Goal: Communication & Community: Connect with others

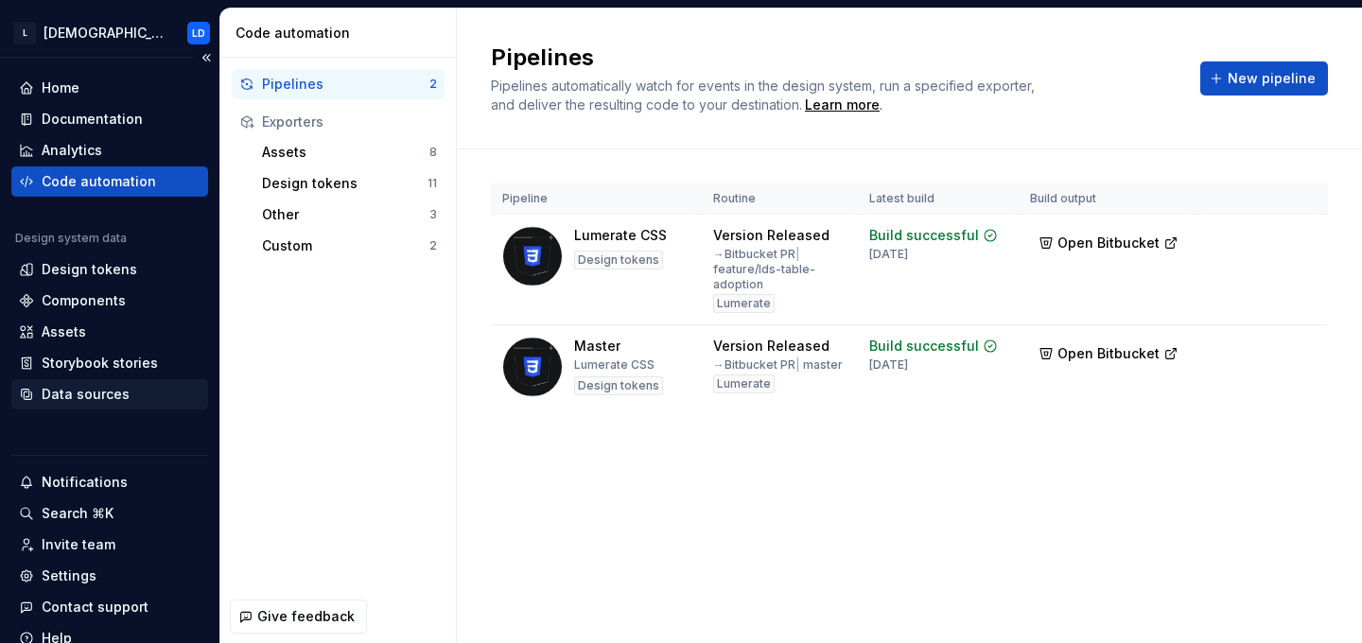
click at [101, 395] on div "Data sources" at bounding box center [86, 394] width 88 height 19
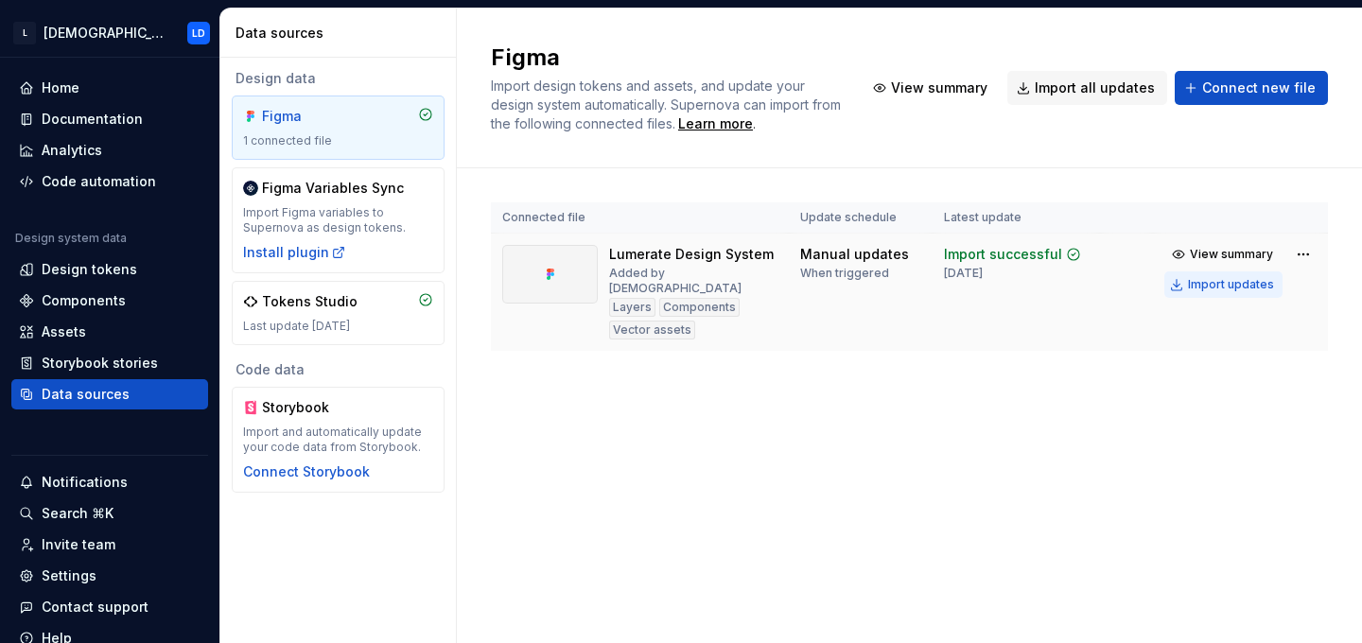
click at [1220, 285] on div "Import updates" at bounding box center [1231, 284] width 86 height 15
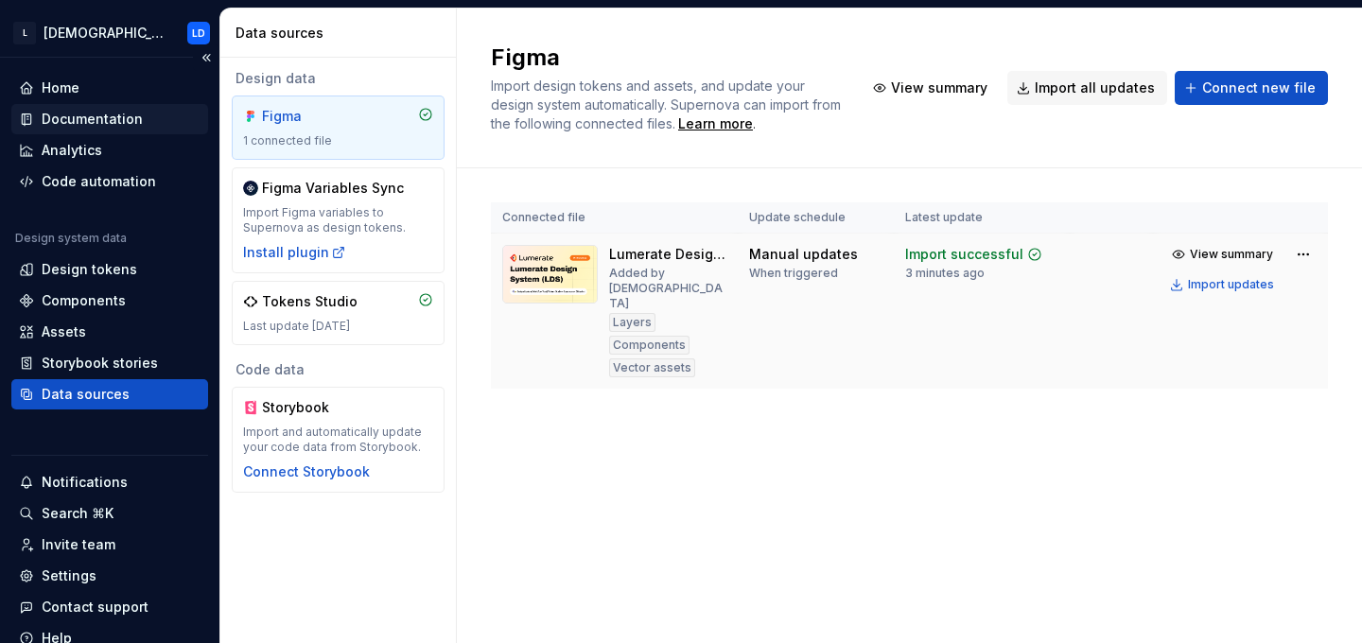
click at [102, 114] on div "Documentation" at bounding box center [92, 119] width 101 height 19
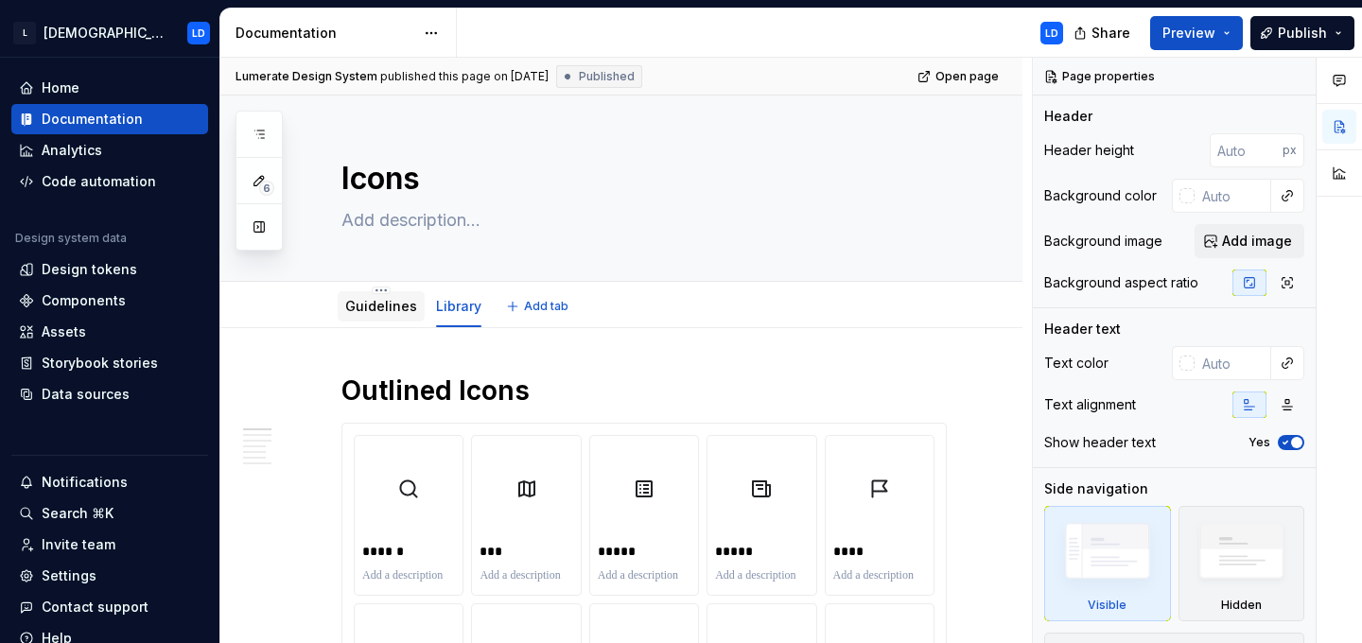
click at [381, 318] on div "Guidelines" at bounding box center [381, 306] width 87 height 30
click at [111, 99] on div "Home" at bounding box center [109, 88] width 197 height 30
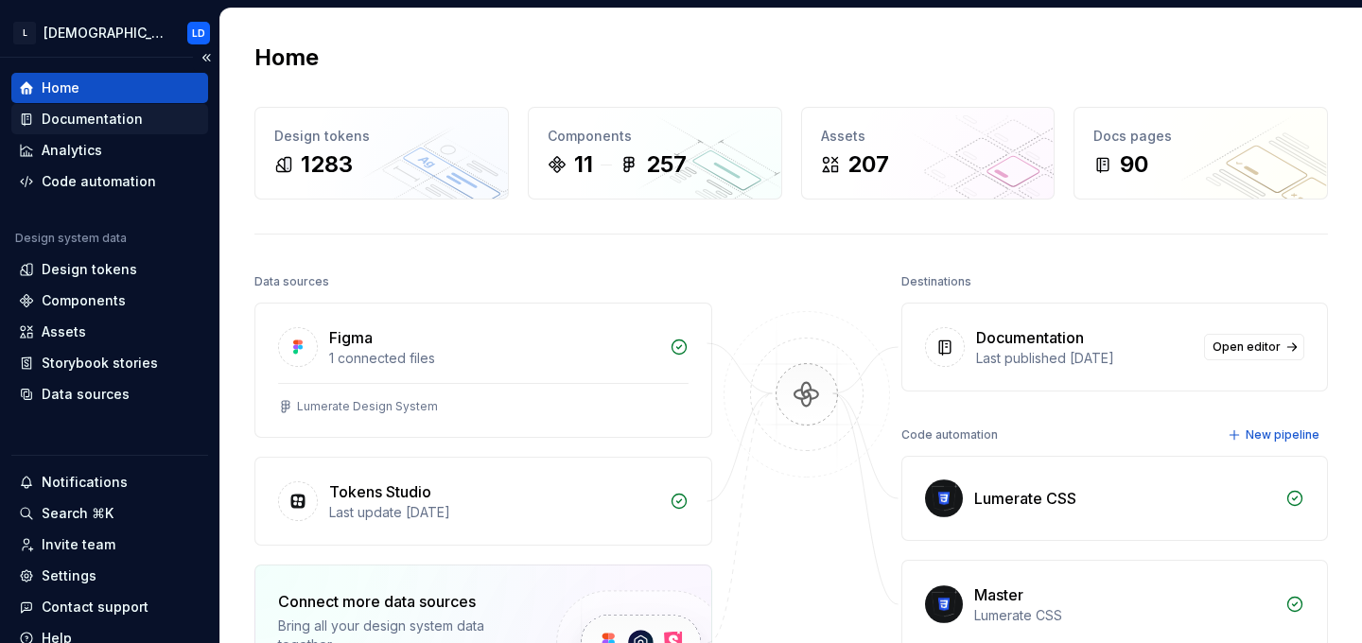
click at [93, 123] on div "Documentation" at bounding box center [92, 119] width 101 height 19
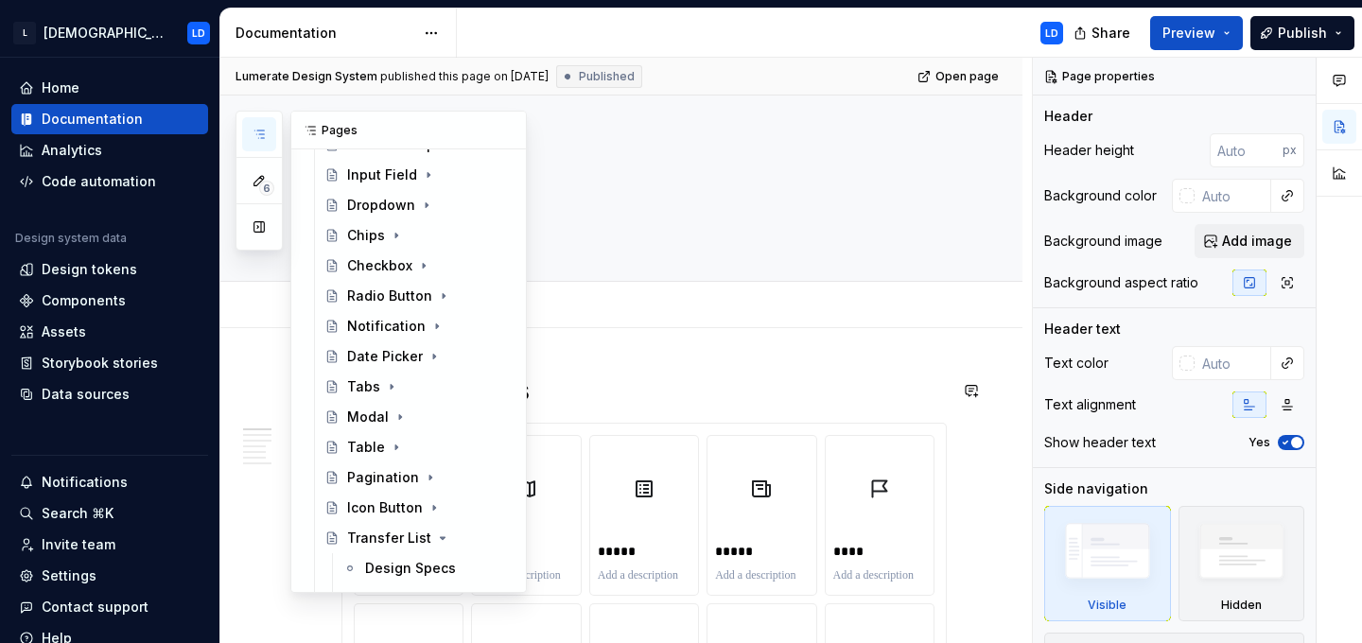
scroll to position [965, 0]
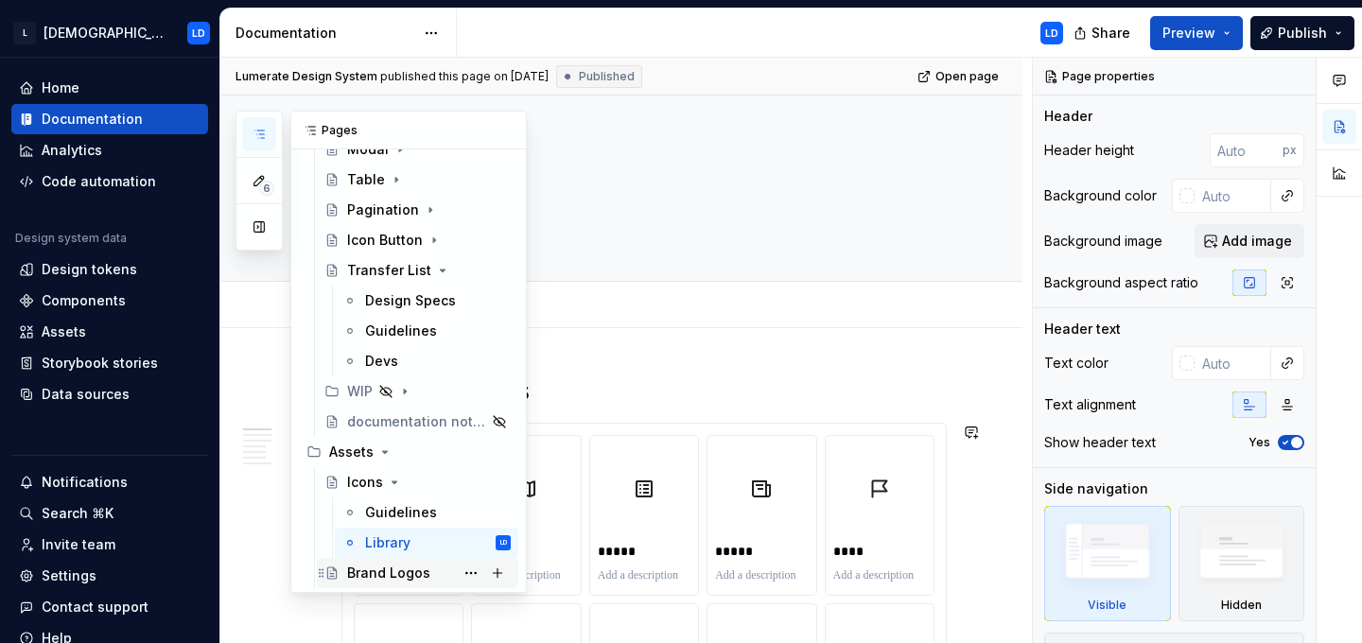
click at [389, 576] on div "Brand Logos" at bounding box center [388, 573] width 83 height 19
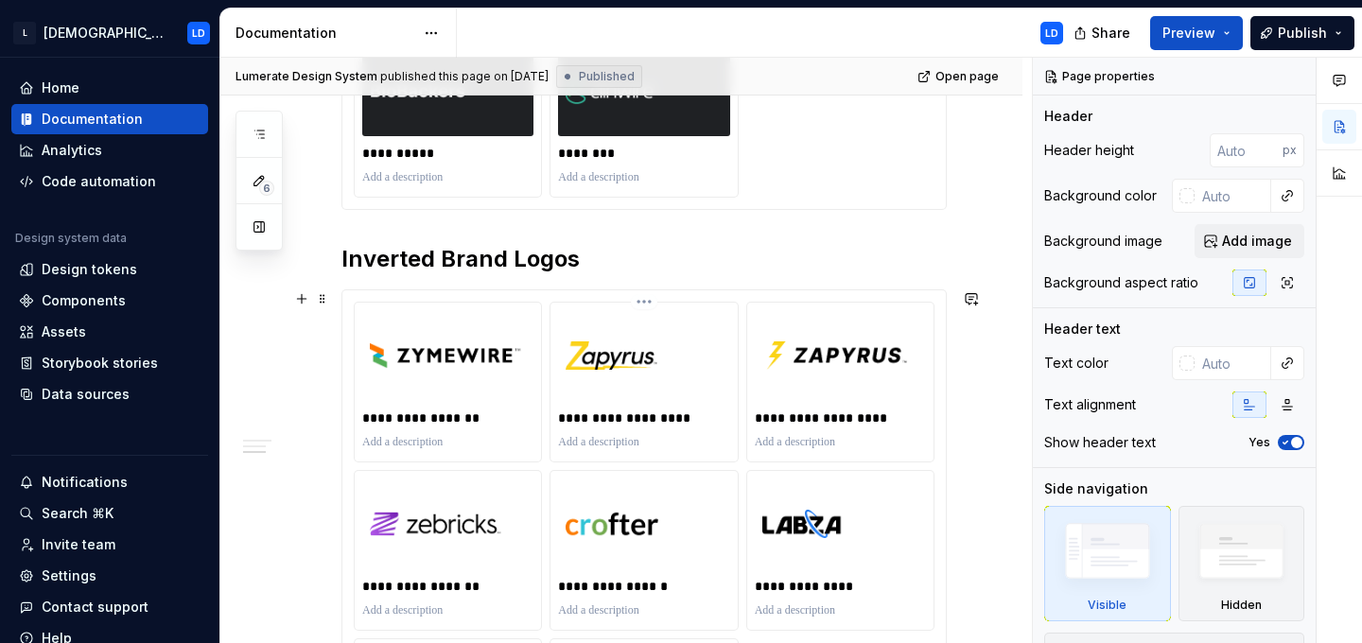
scroll to position [939, 0]
click at [96, 188] on div "Code automation" at bounding box center [99, 181] width 114 height 19
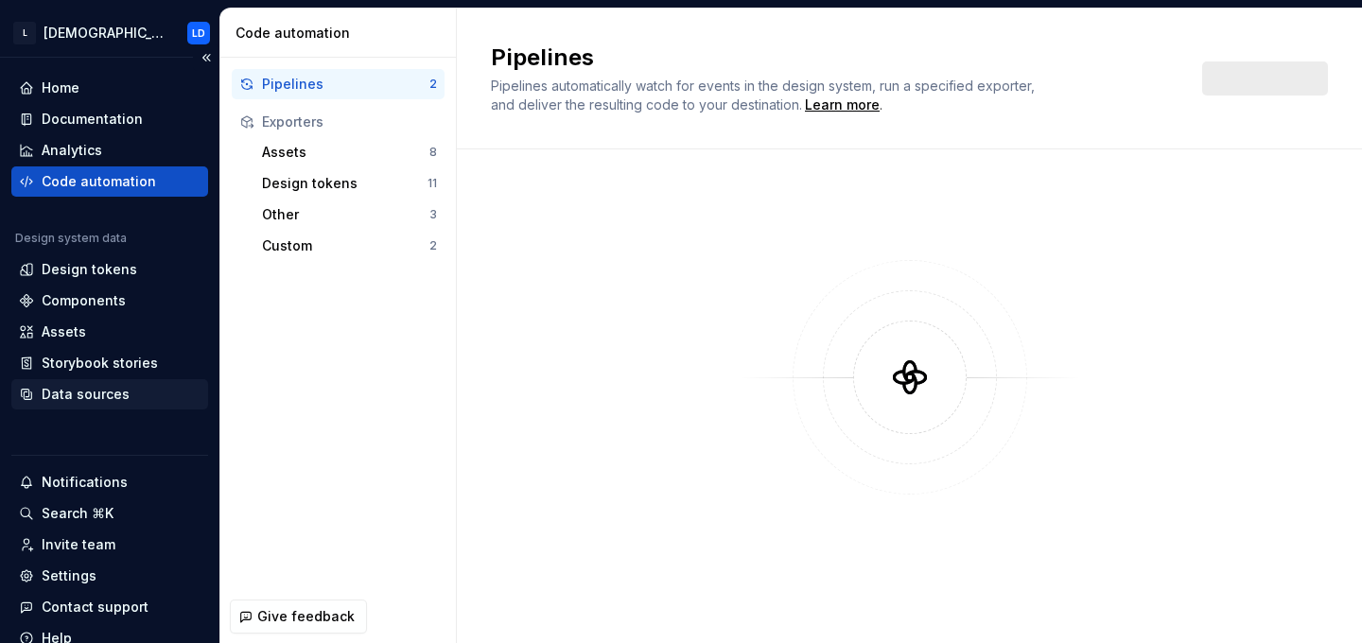
click at [107, 400] on div "Data sources" at bounding box center [86, 394] width 88 height 19
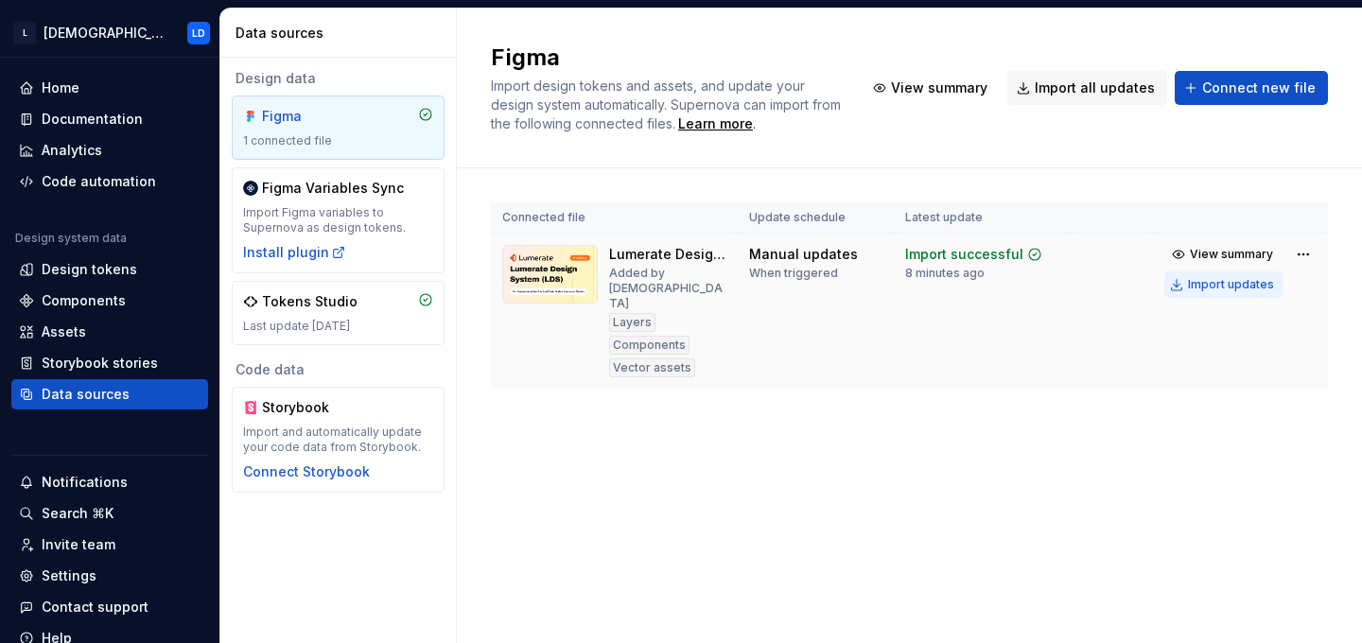
click at [1214, 283] on div "Import updates" at bounding box center [1231, 284] width 86 height 15
click at [1213, 288] on div "Import updates" at bounding box center [1231, 284] width 86 height 15
click at [73, 122] on div "Documentation" at bounding box center [92, 119] width 101 height 19
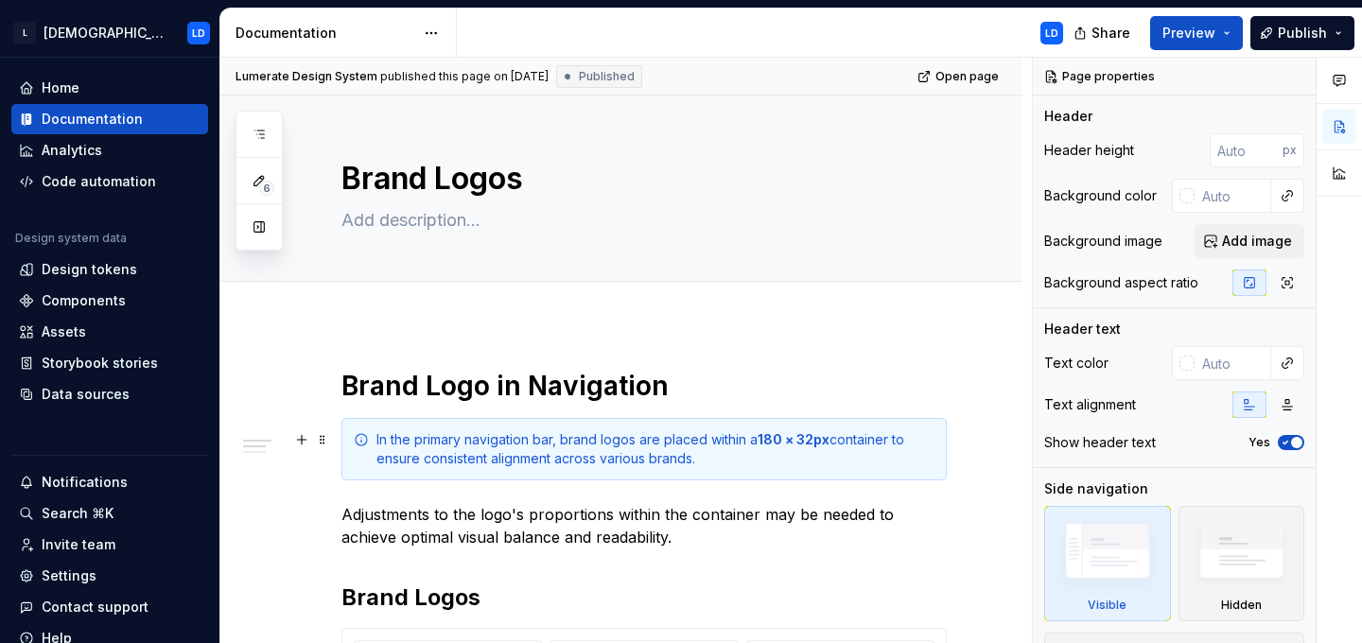
type textarea "*"
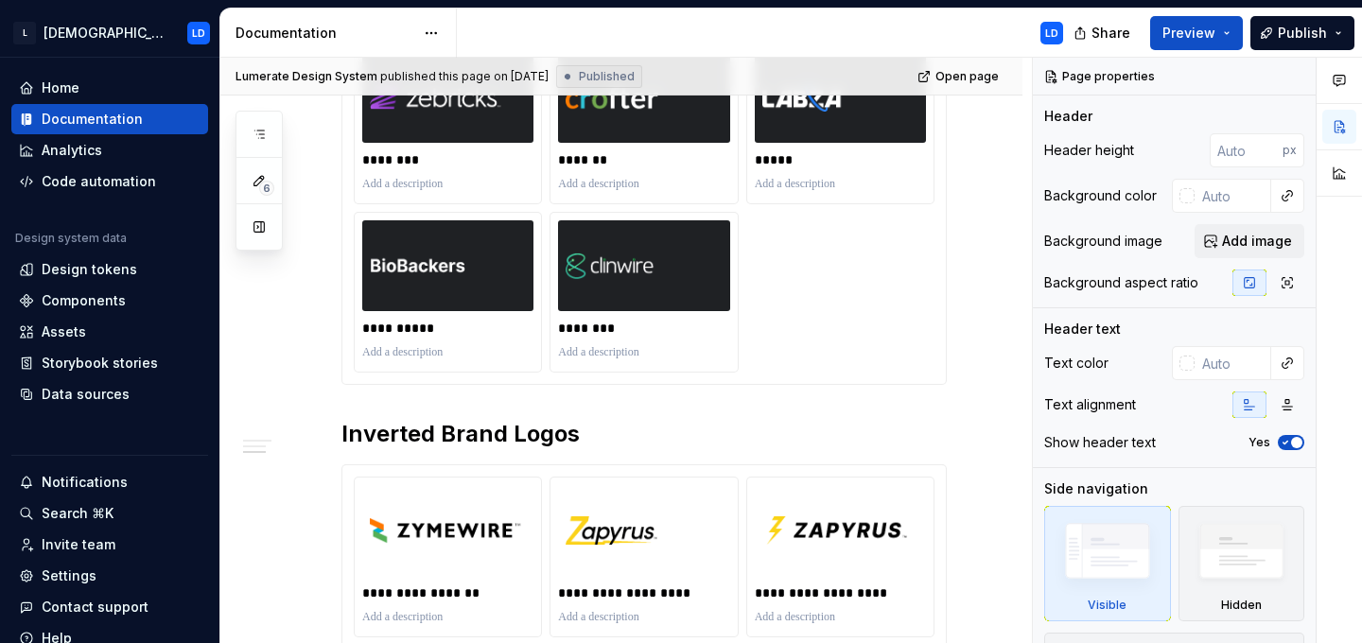
scroll to position [762, 0]
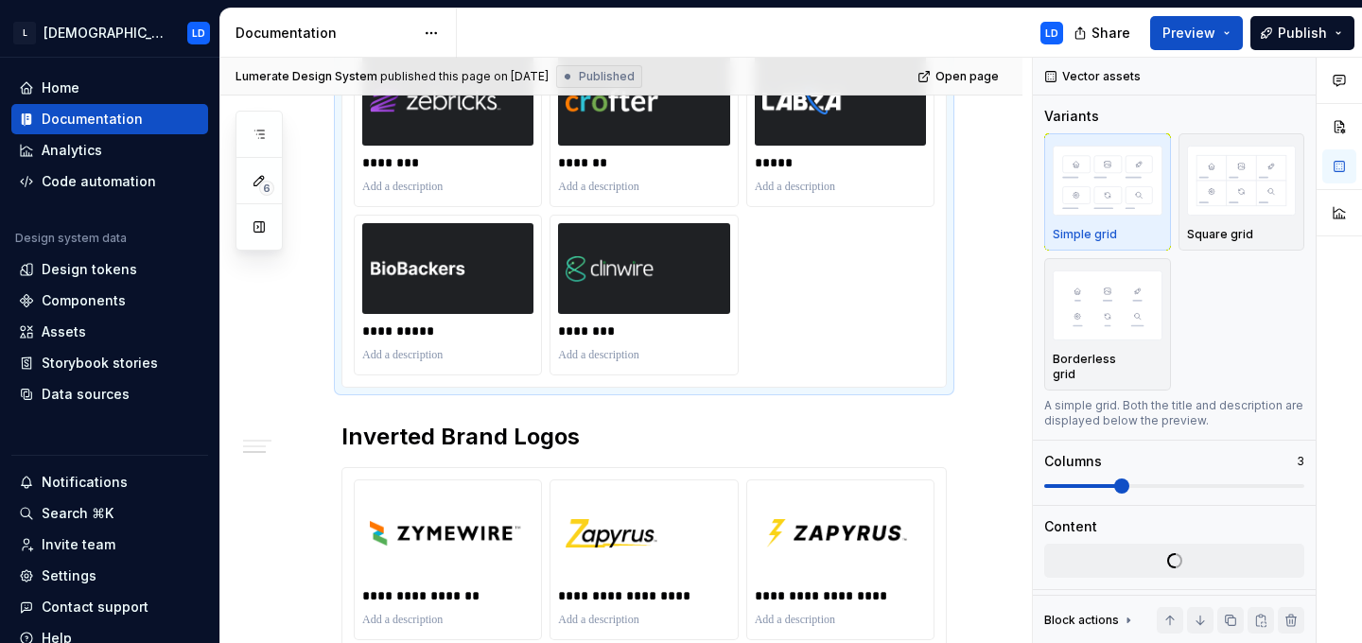
click at [810, 361] on div "**********" at bounding box center [644, 127] width 581 height 498
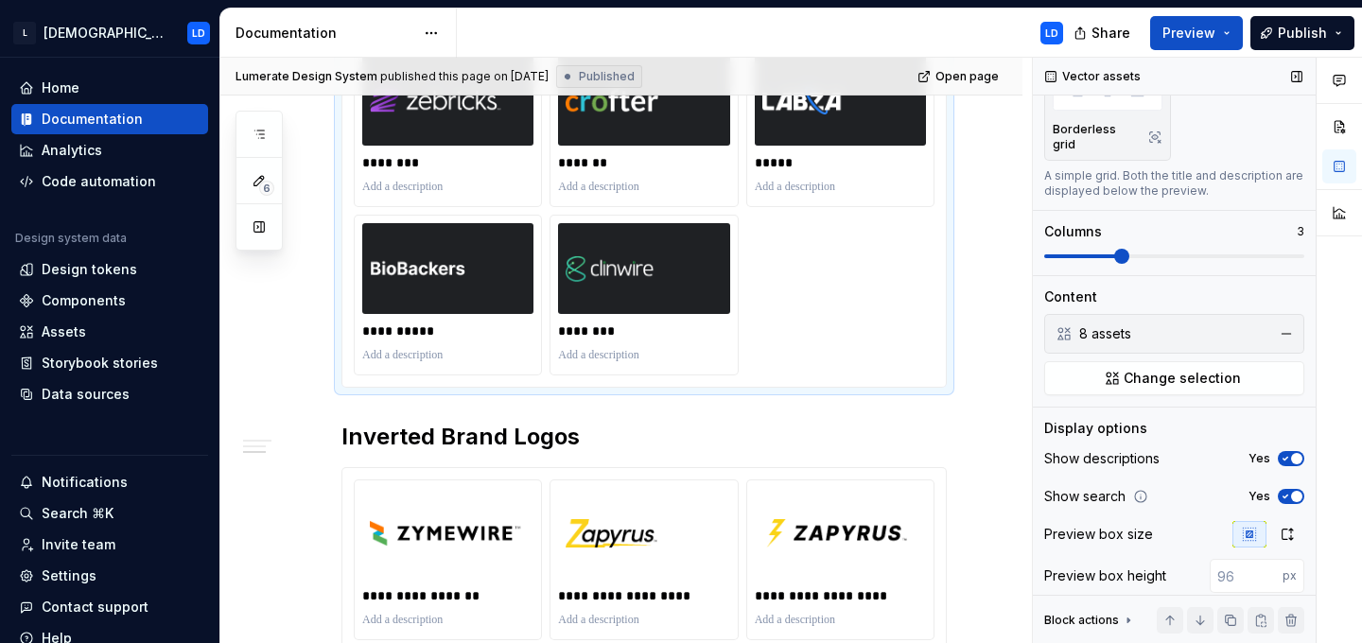
scroll to position [234, 0]
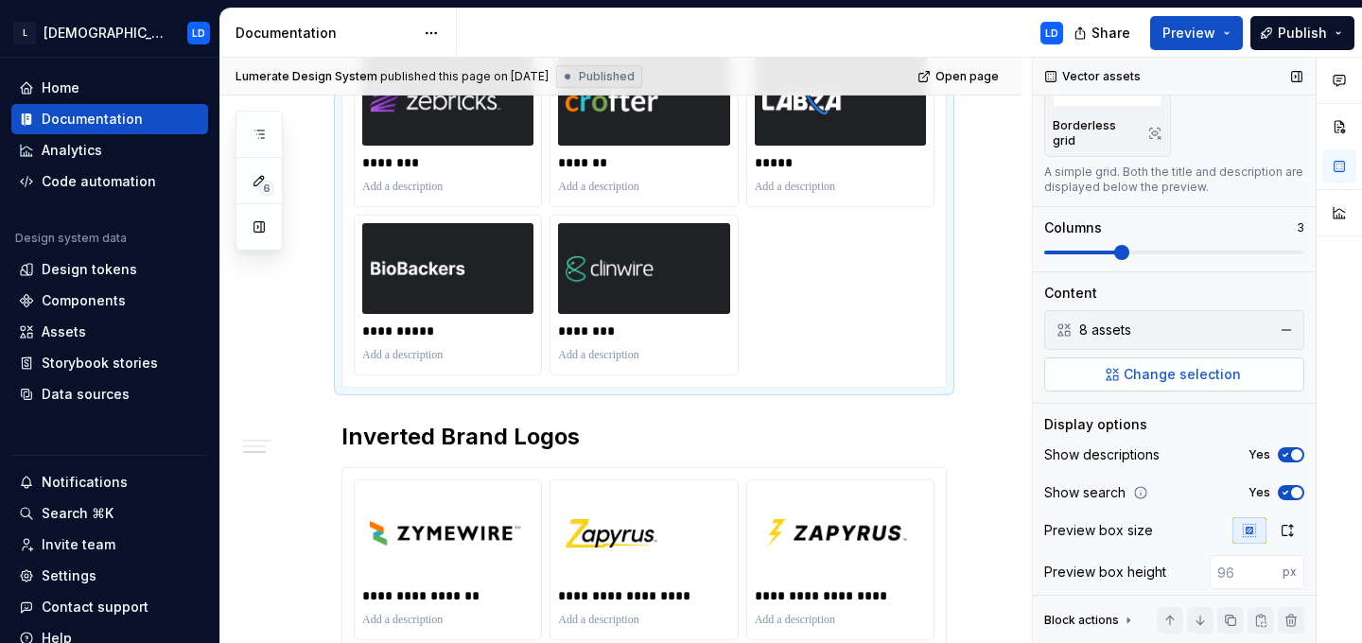
click at [1155, 370] on button "Change selection" at bounding box center [1174, 375] width 260 height 34
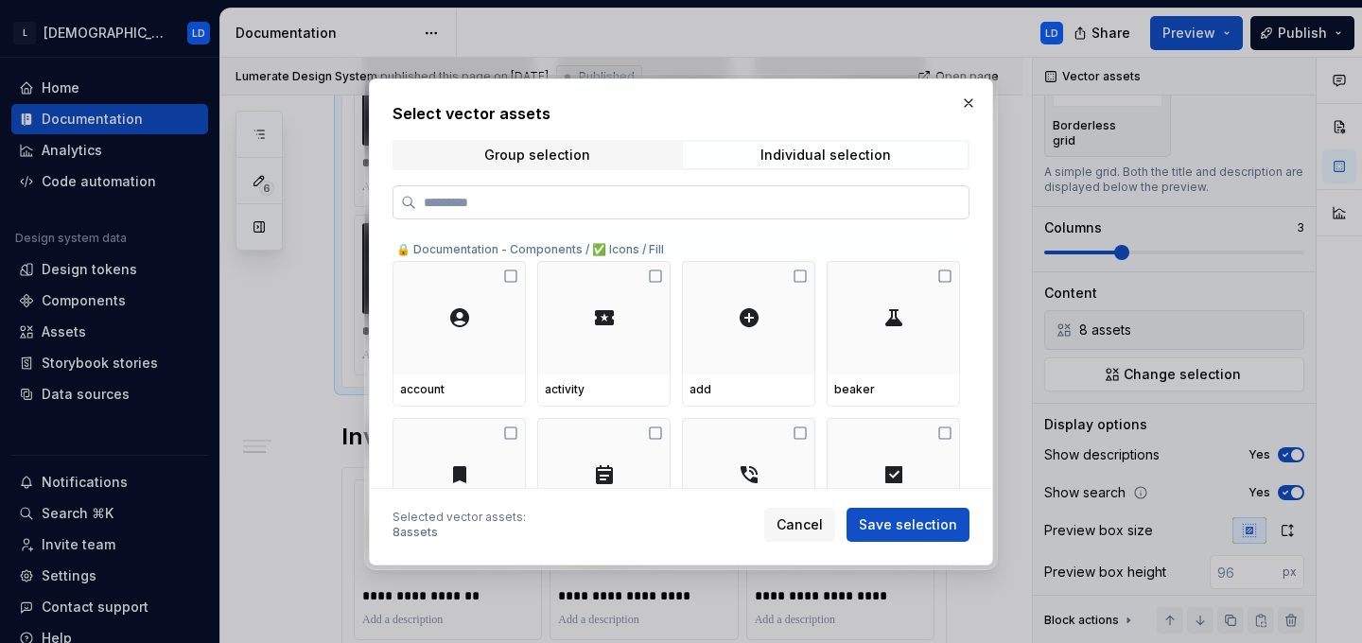
click at [686, 200] on input "search" at bounding box center [692, 202] width 552 height 19
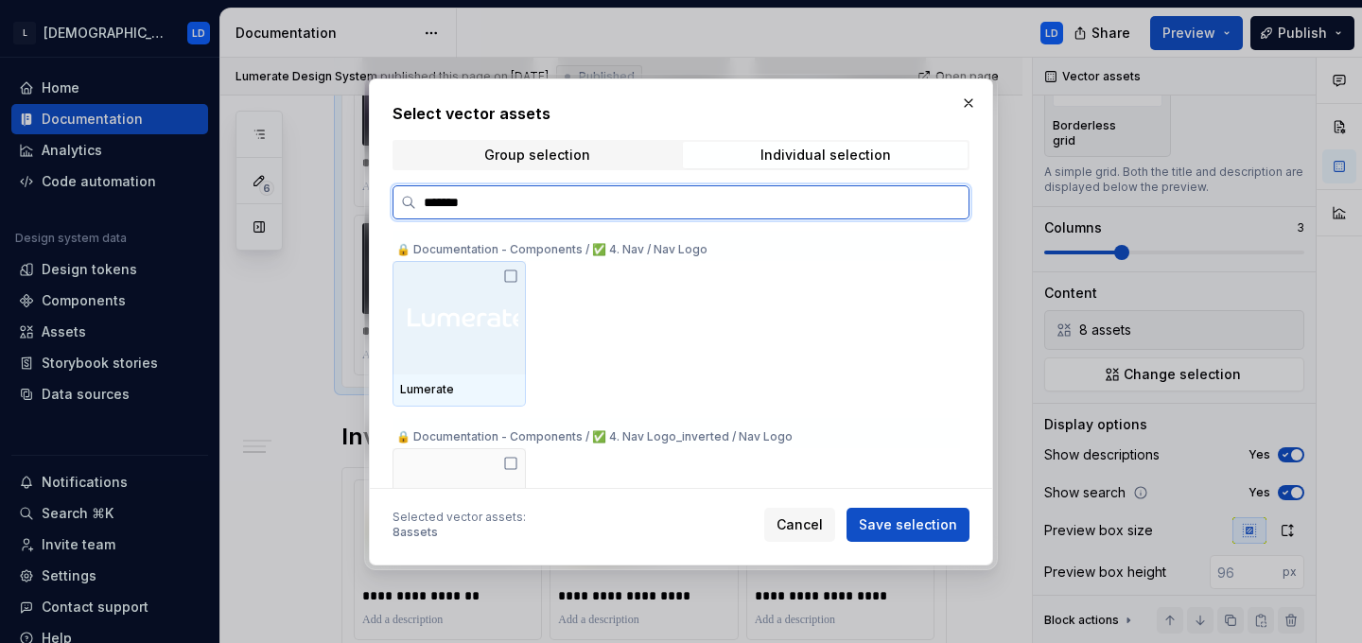
type input "********"
click at [512, 281] on icon at bounding box center [510, 276] width 11 height 11
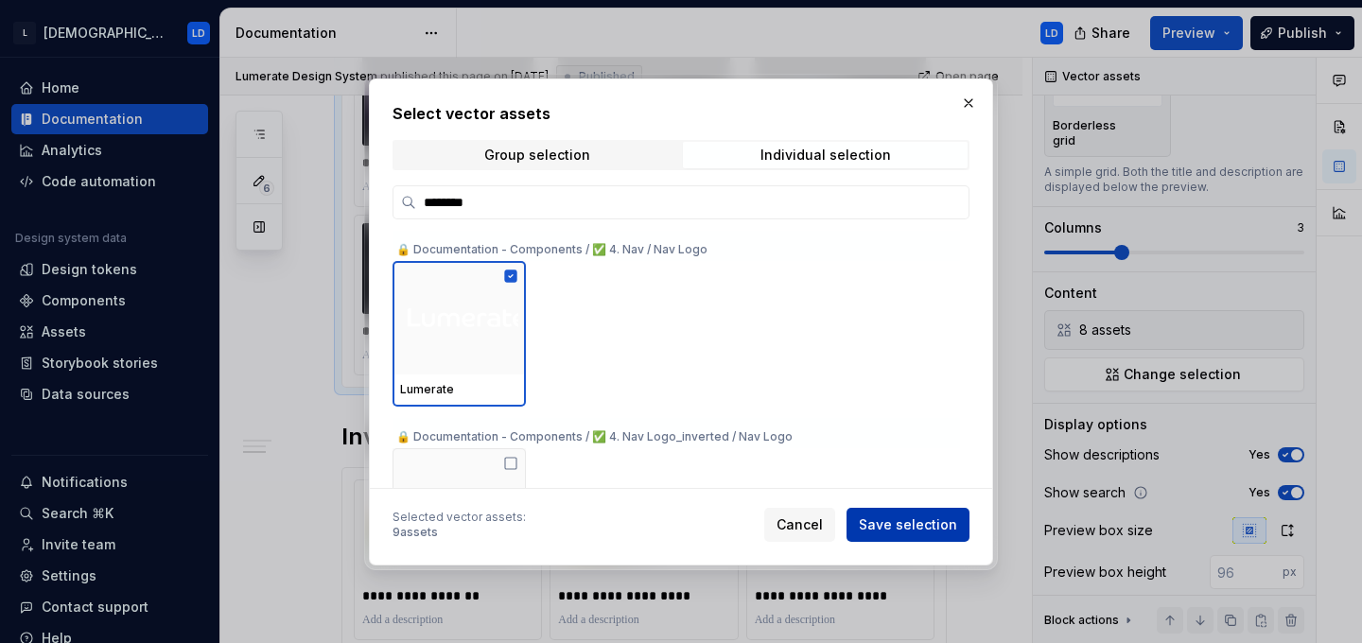
click at [908, 521] on span "Save selection" at bounding box center [908, 525] width 98 height 19
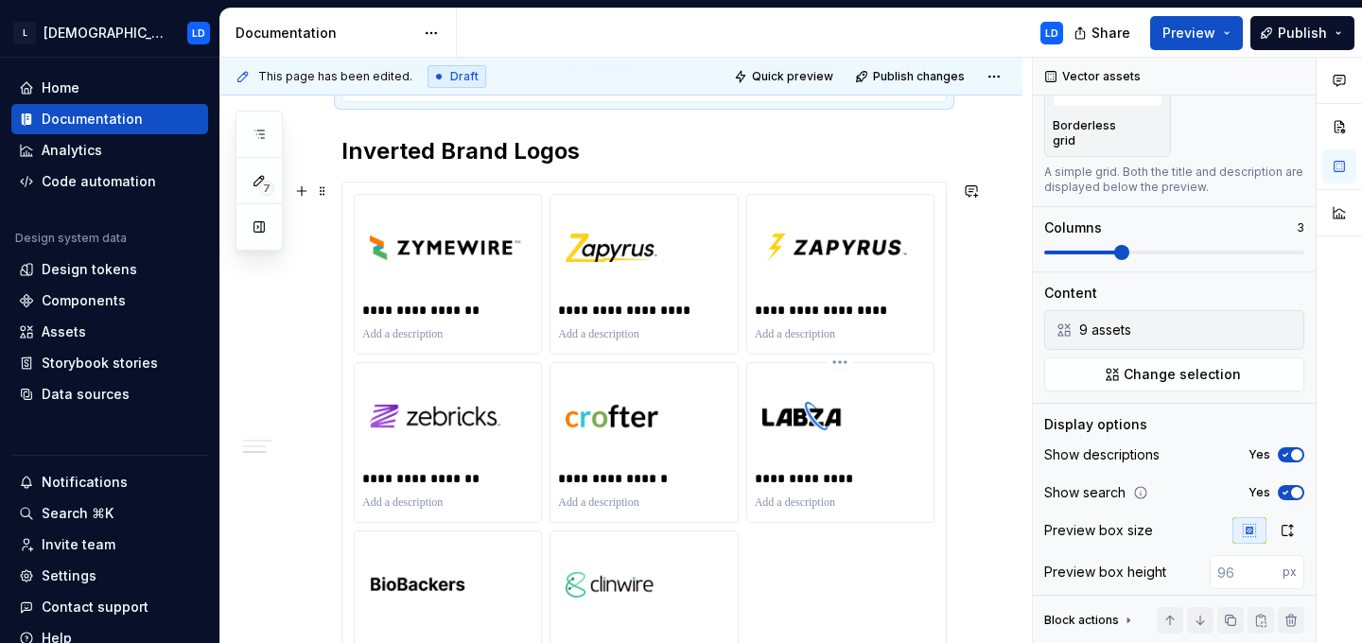
scroll to position [1055, 0]
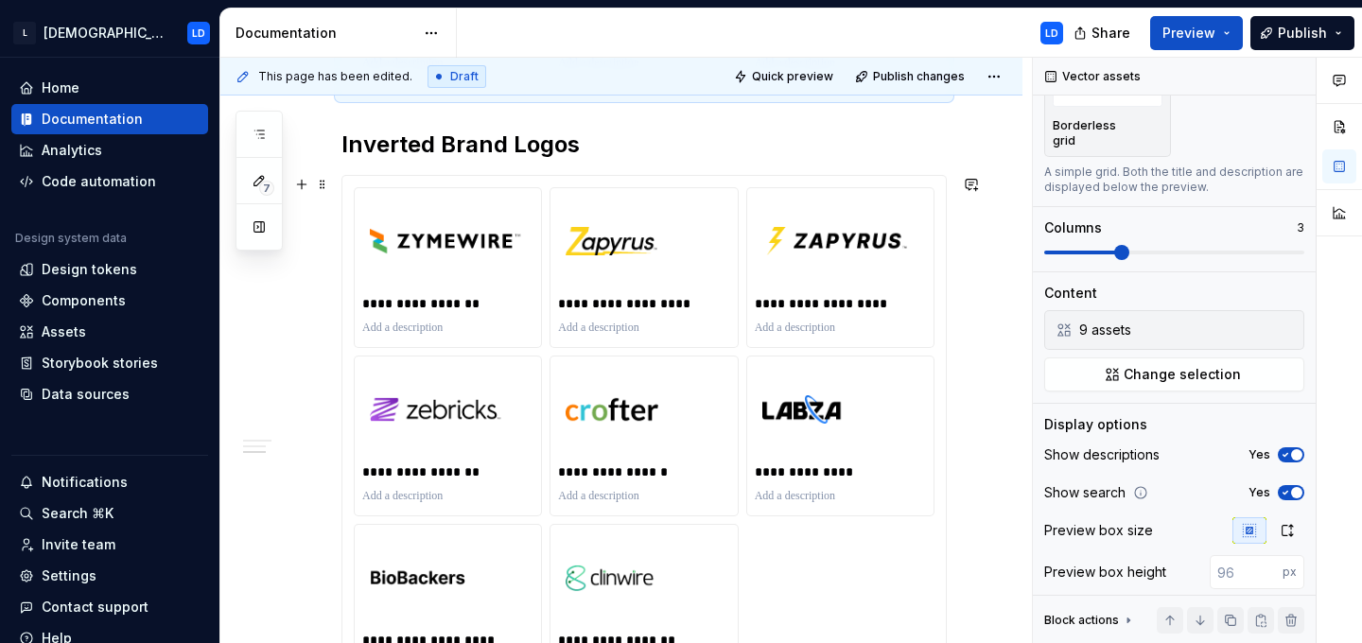
type input "#FFFFFF"
click at [922, 551] on div "**********" at bounding box center [644, 436] width 581 height 498
click at [1165, 365] on span "Change selection" at bounding box center [1182, 374] width 117 height 19
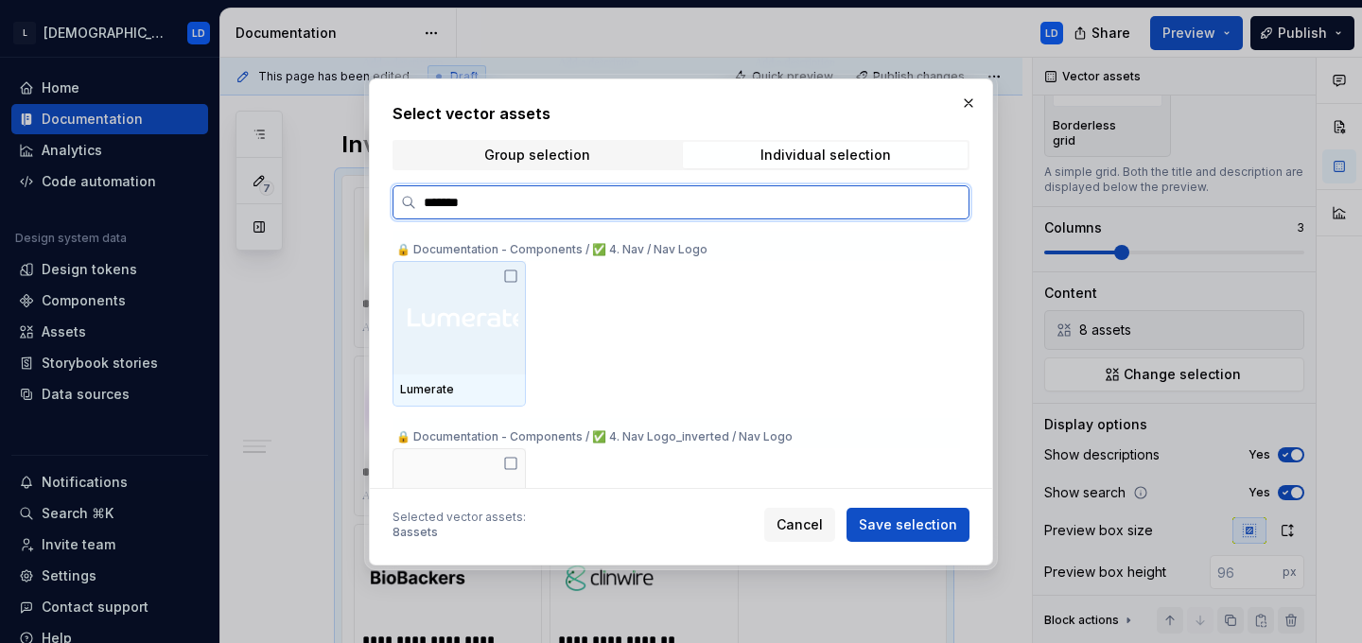
type input "********"
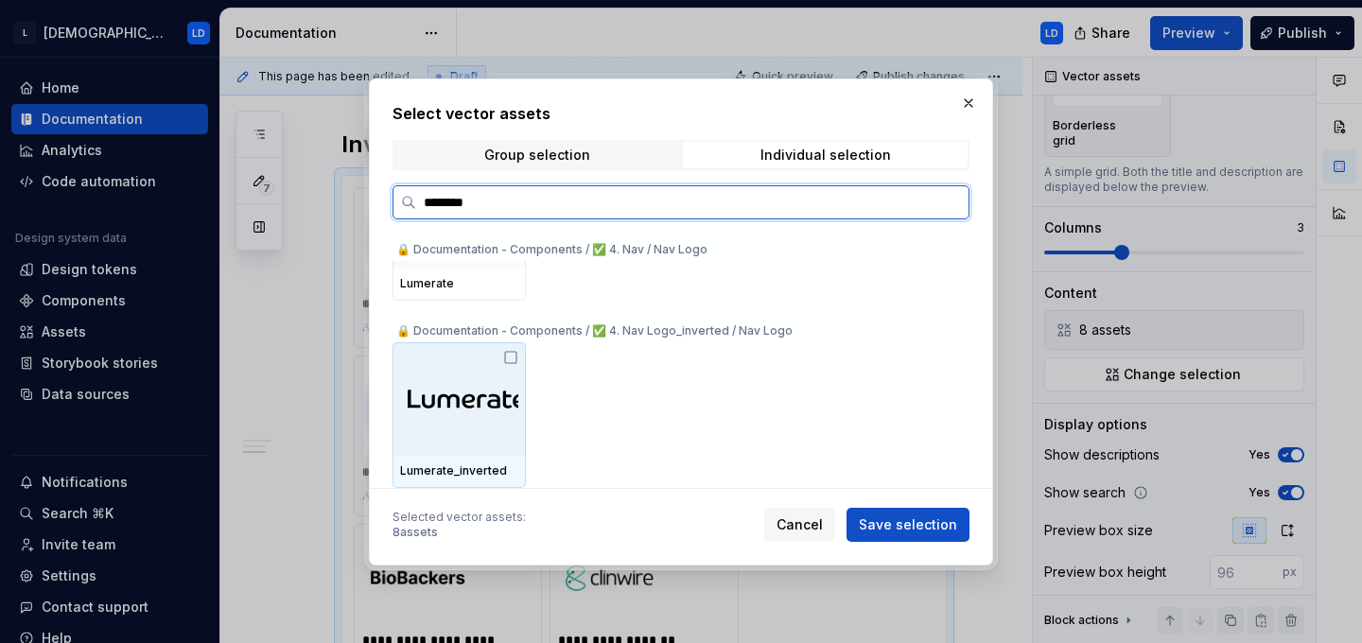
click at [509, 355] on icon at bounding box center [510, 357] width 15 height 15
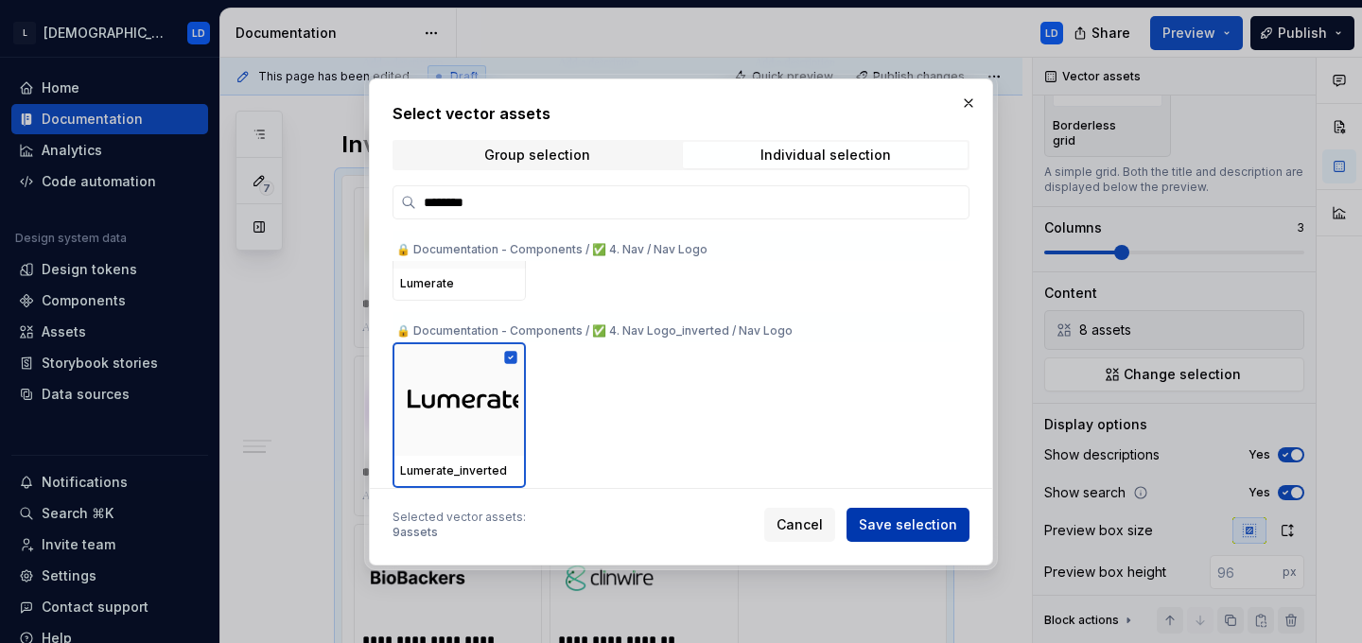
click at [885, 526] on span "Save selection" at bounding box center [908, 525] width 98 height 19
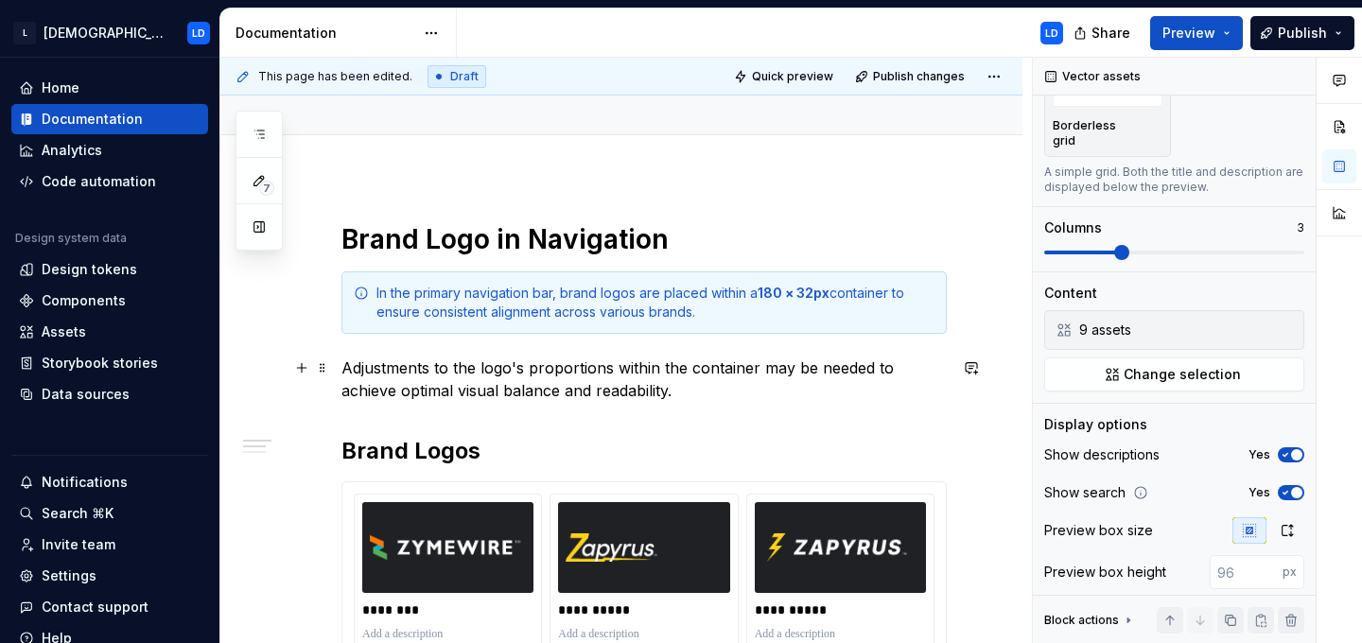
scroll to position [0, 0]
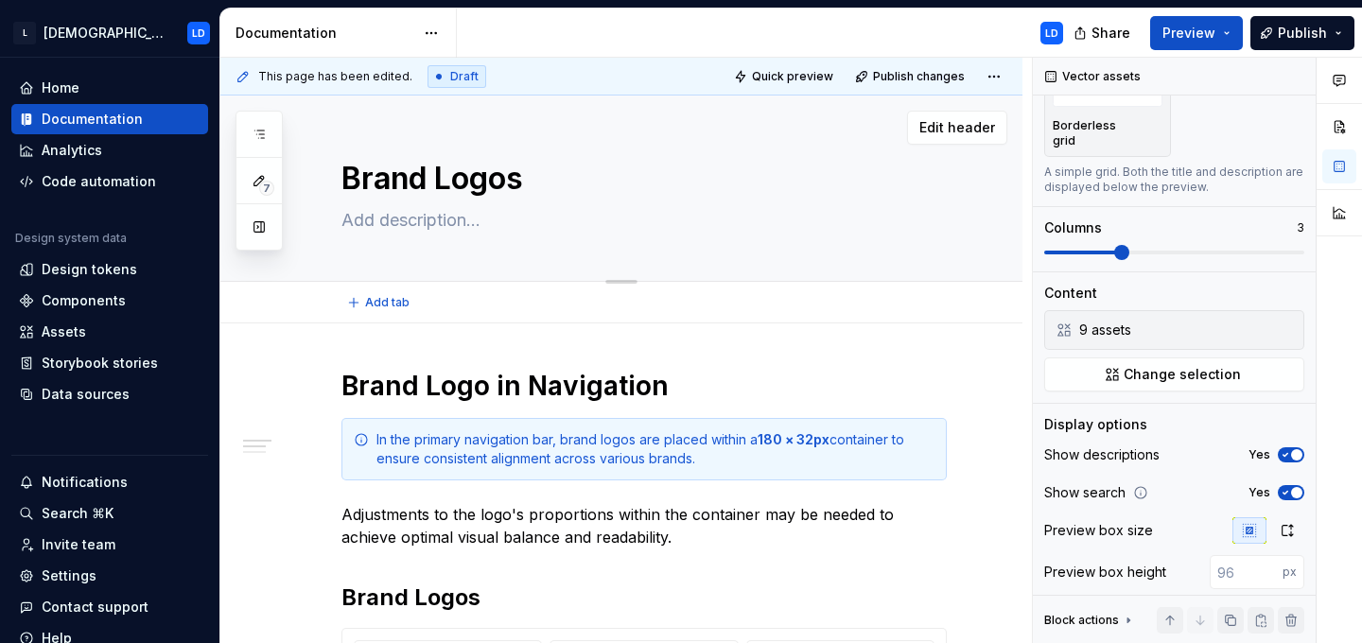
click at [550, 177] on textarea "Brand Logos" at bounding box center [640, 178] width 605 height 45
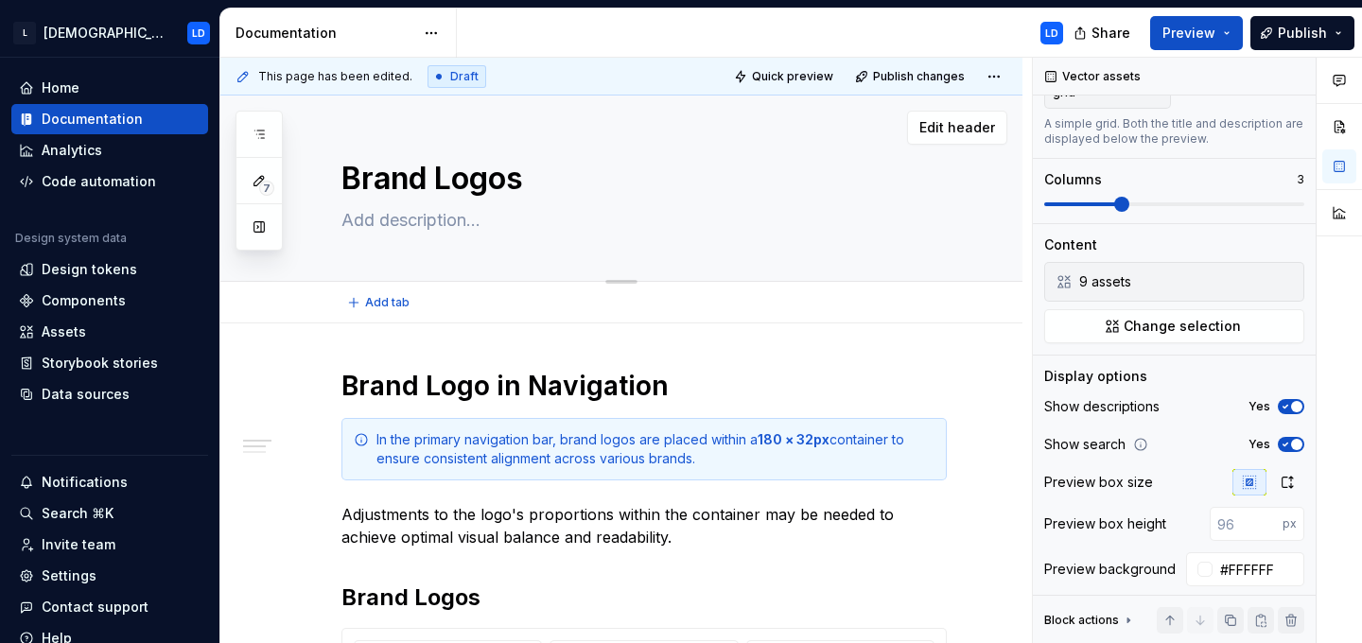
click at [615, 175] on textarea "Brand Logos" at bounding box center [640, 178] width 605 height 45
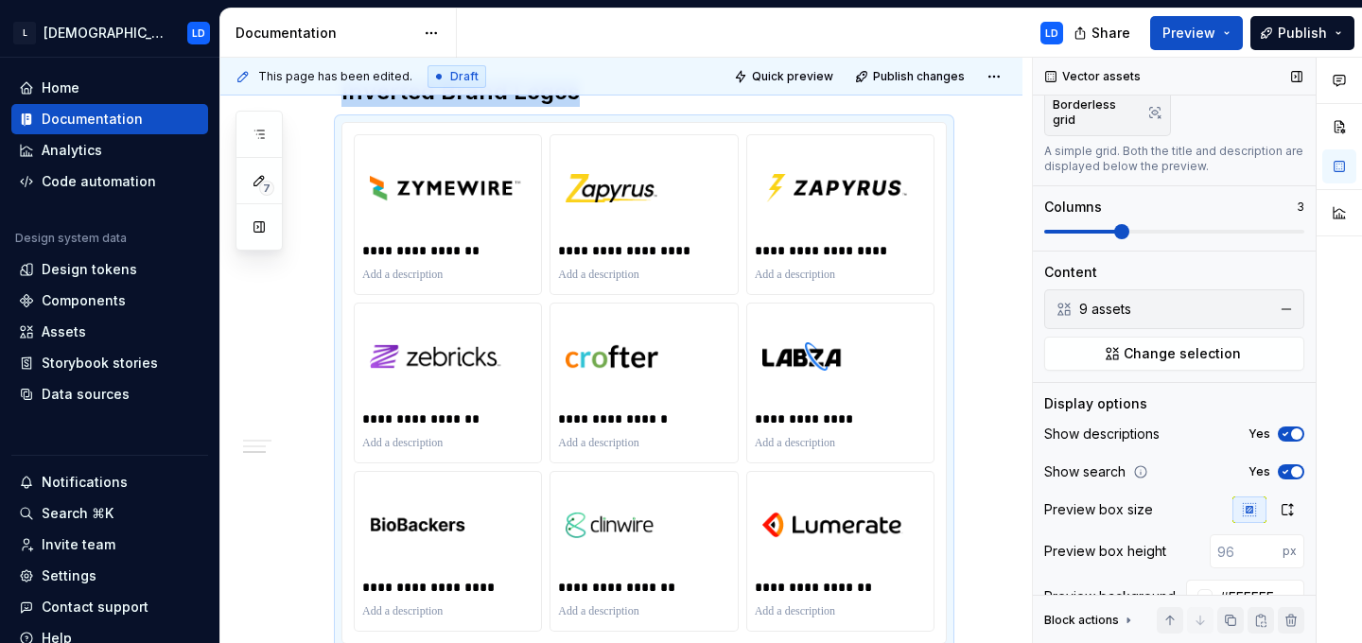
scroll to position [259, 0]
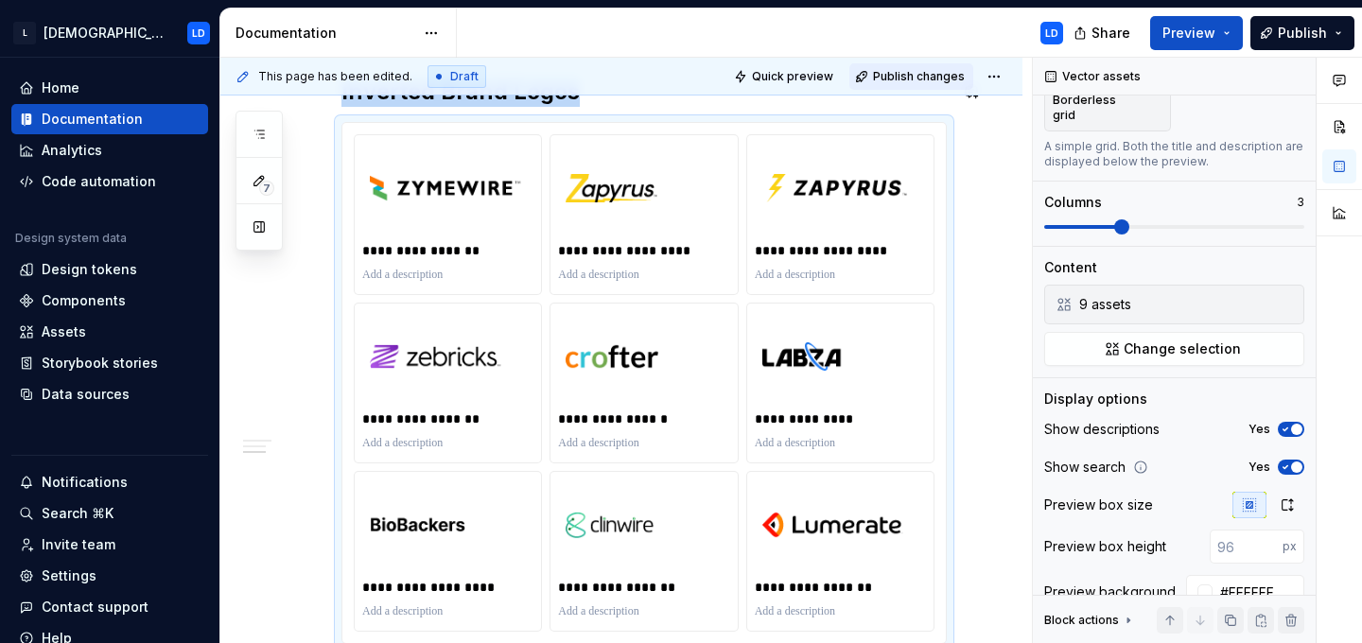
click at [908, 71] on span "Publish changes" at bounding box center [919, 76] width 92 height 15
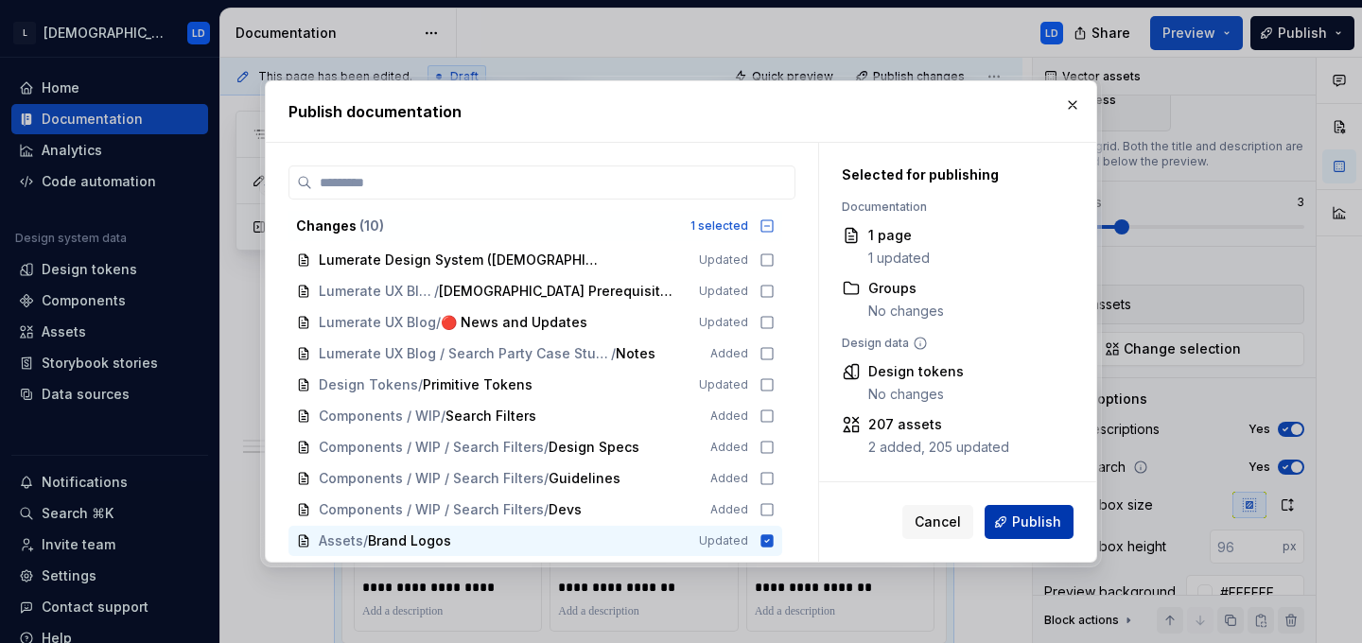
click at [1039, 520] on span "Publish" at bounding box center [1036, 522] width 49 height 19
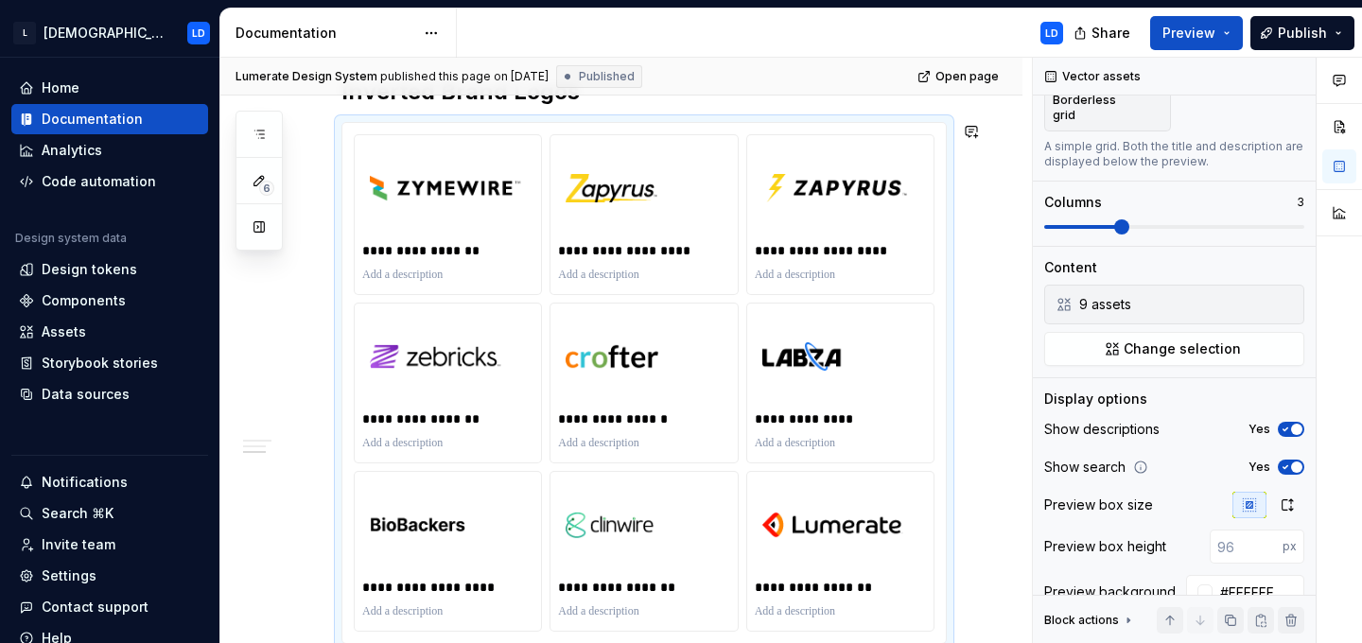
type textarea "*"
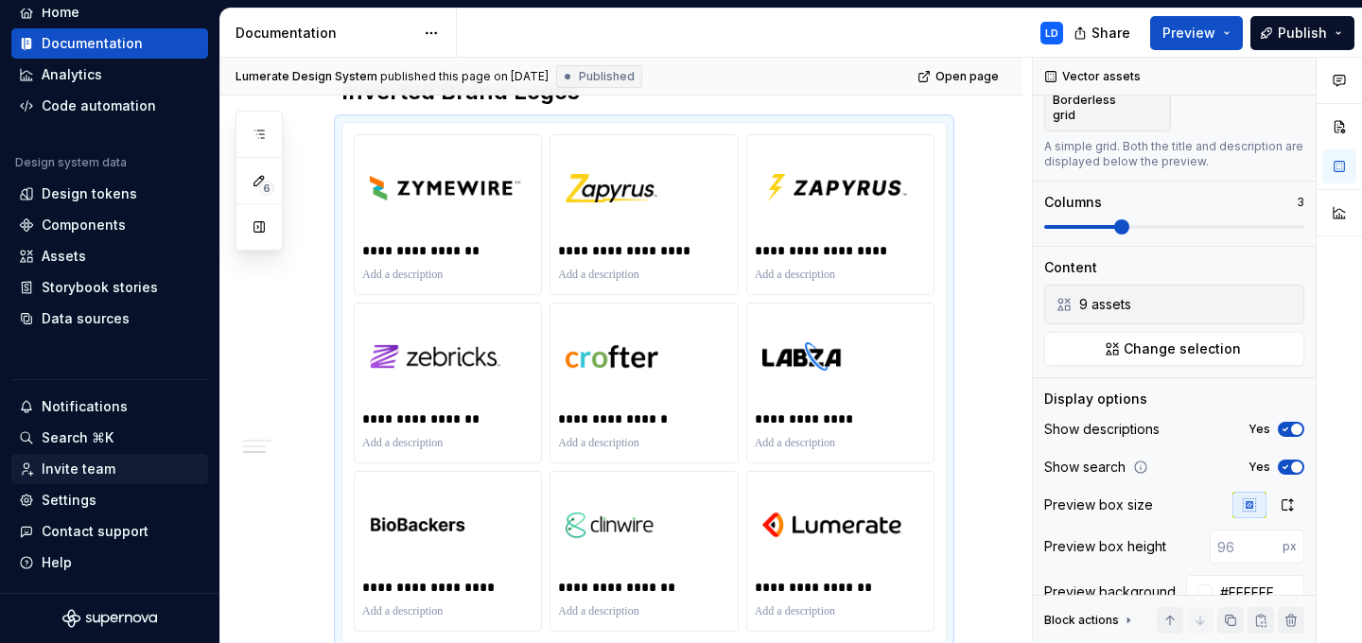
click at [101, 469] on div "Invite team" at bounding box center [79, 469] width 74 height 19
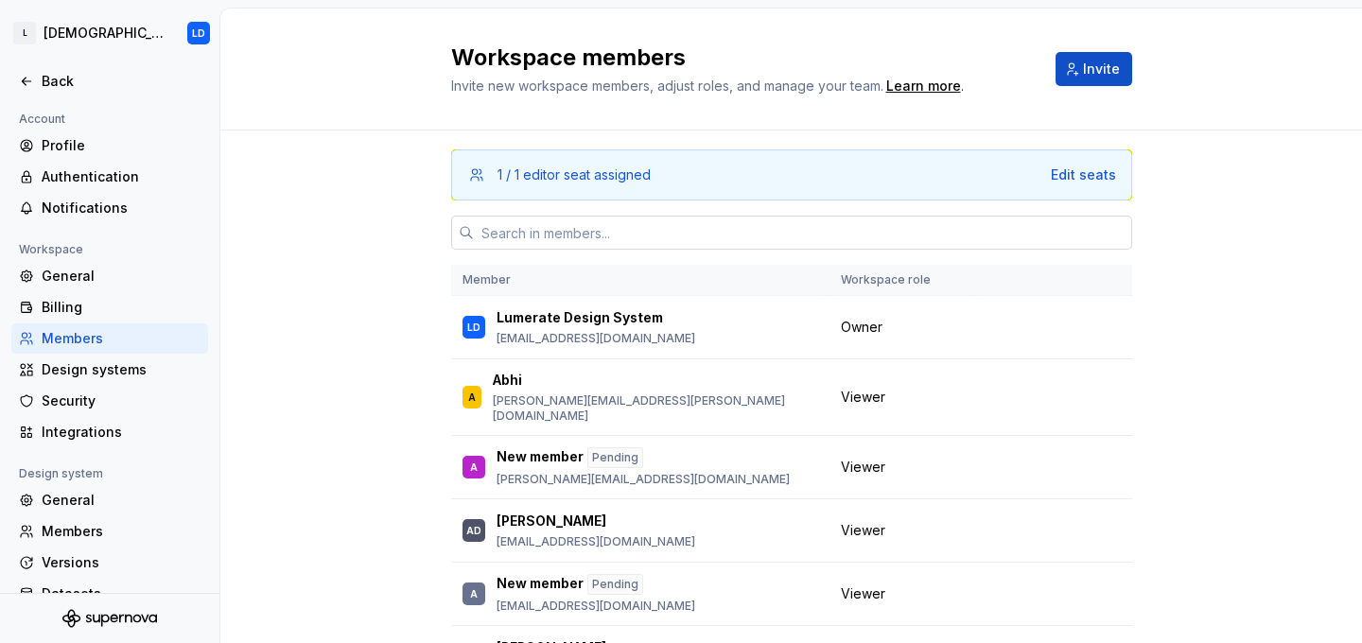
click at [693, 229] on input "text" at bounding box center [803, 233] width 658 height 34
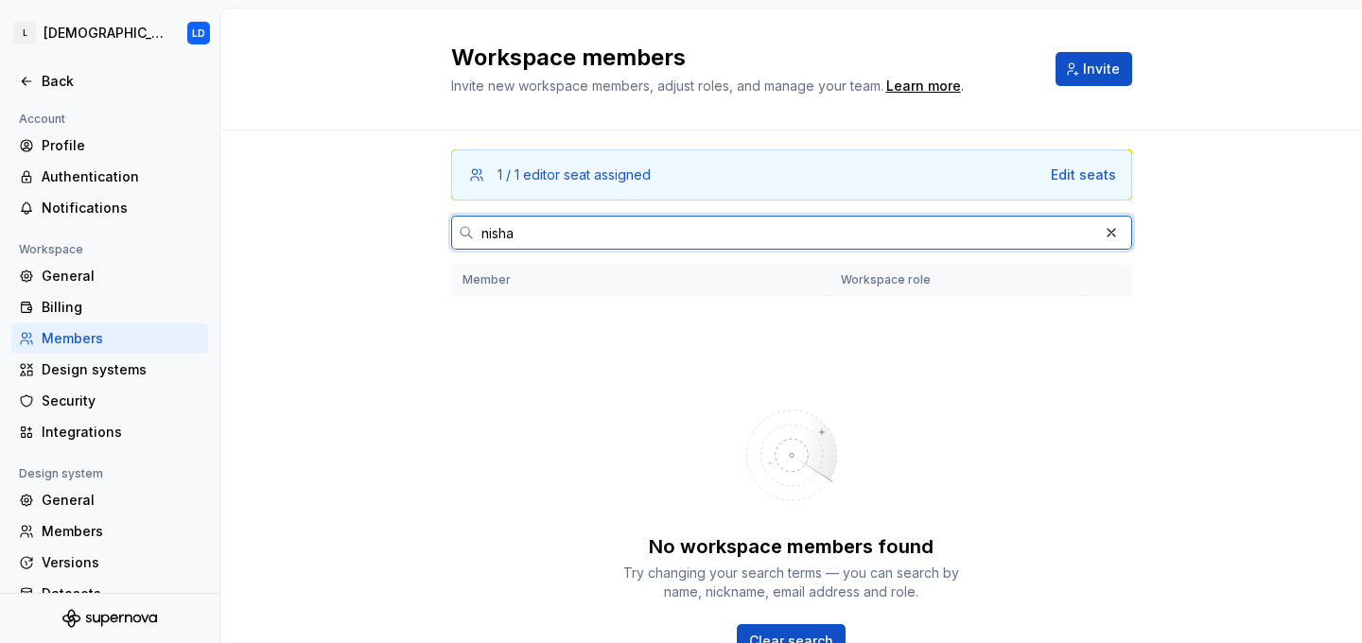
type input "nishan"
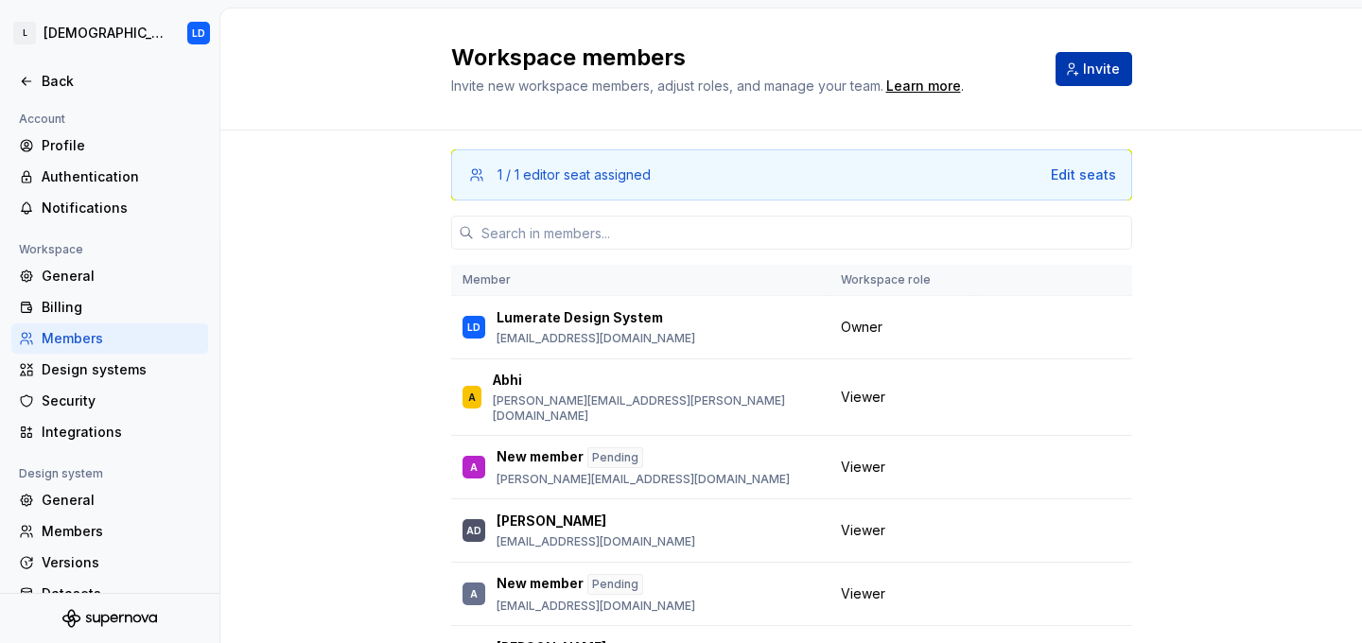
click at [1107, 69] on span "Invite" at bounding box center [1101, 69] width 37 height 19
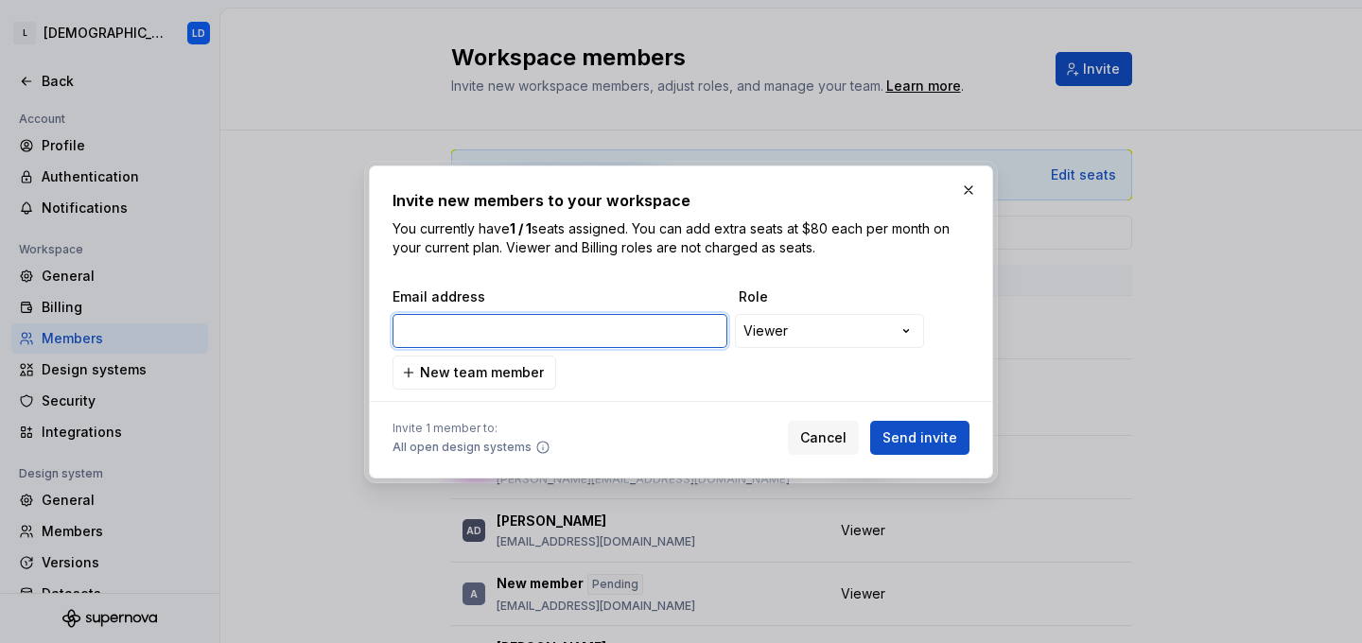
click at [488, 327] on input "email" at bounding box center [560, 331] width 335 height 34
paste input "[PERSON_NAME][EMAIL_ADDRESS][DOMAIN_NAME]"
type input "[PERSON_NAME][EMAIL_ADDRESS][DOMAIN_NAME]"
click at [413, 328] on input "[PERSON_NAME][EMAIL_ADDRESS][DOMAIN_NAME]" at bounding box center [560, 331] width 335 height 34
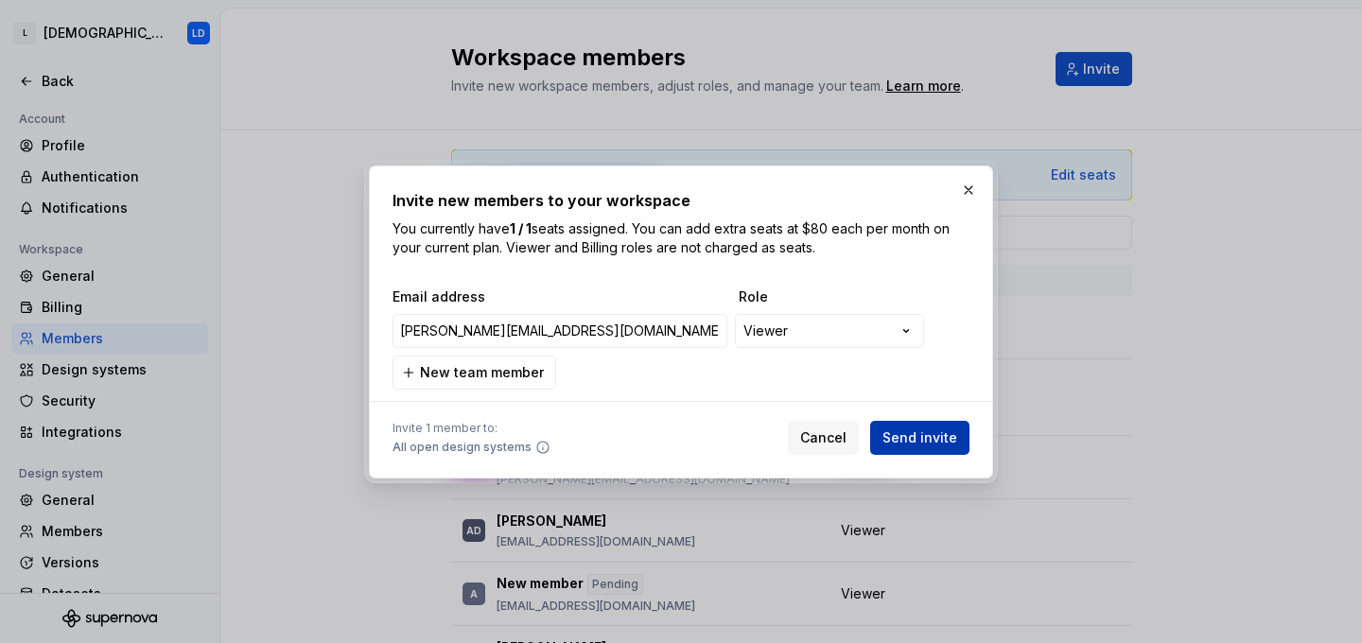
click at [911, 439] on span "Send invite" at bounding box center [920, 437] width 75 height 19
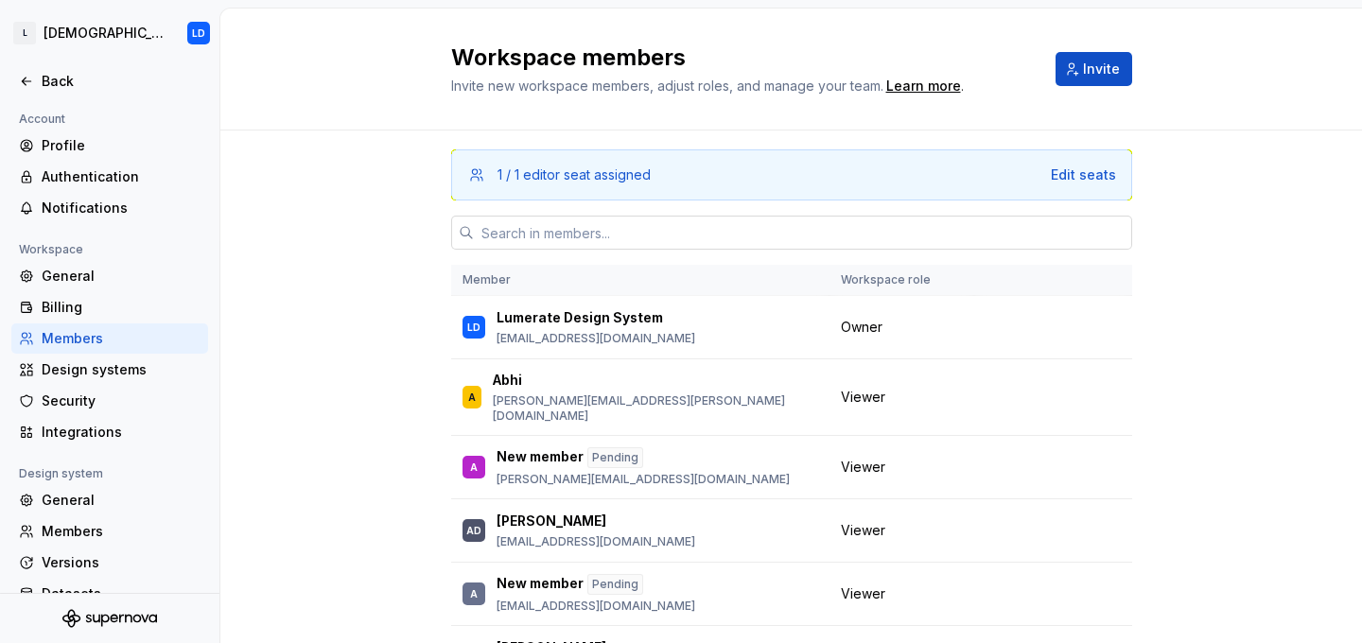
click at [698, 238] on input "text" at bounding box center [803, 233] width 658 height 34
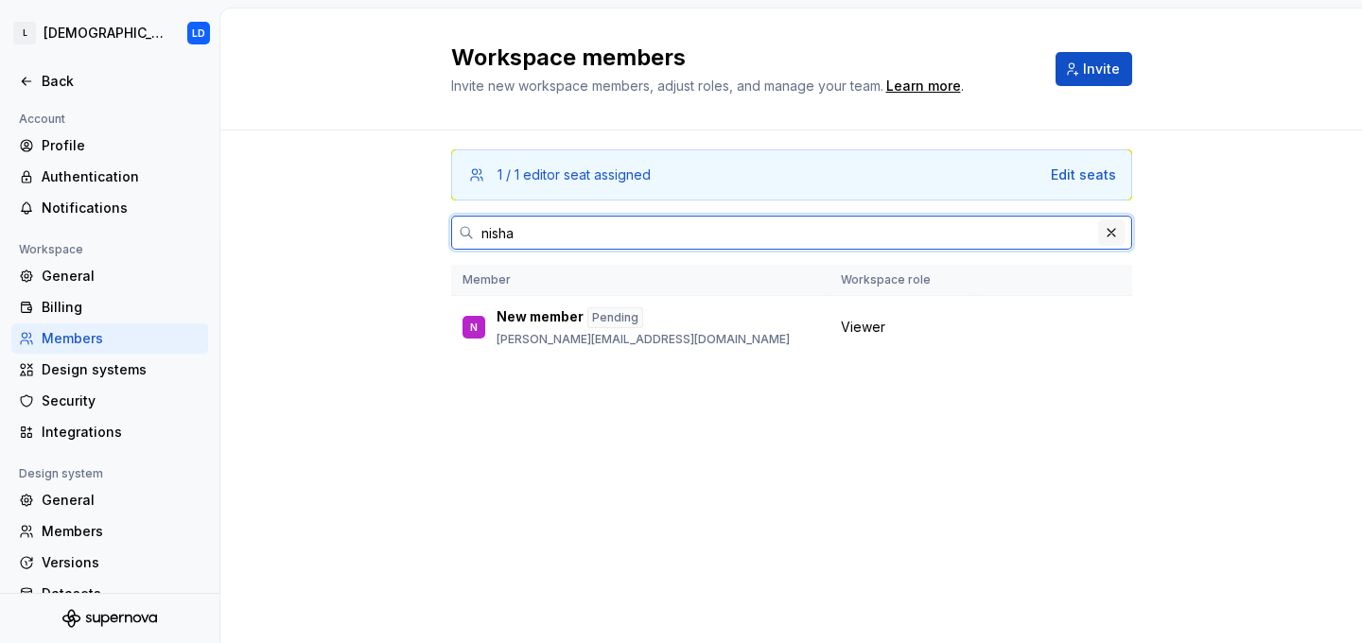
type input "nisha"
click at [1109, 235] on button "button" at bounding box center [1111, 232] width 26 height 26
